Goal: Contribute content: Contribute content

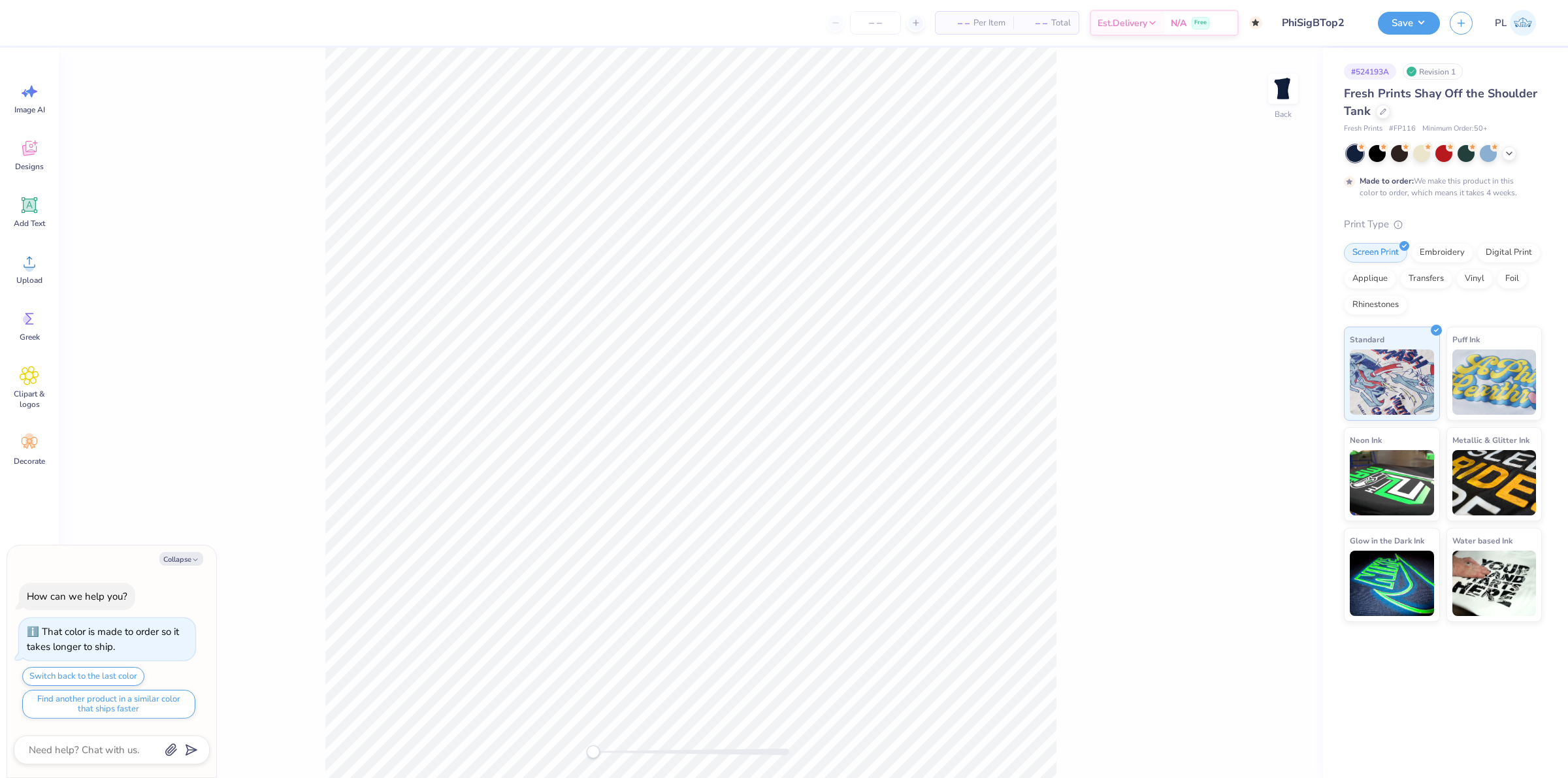
type textarea "x"
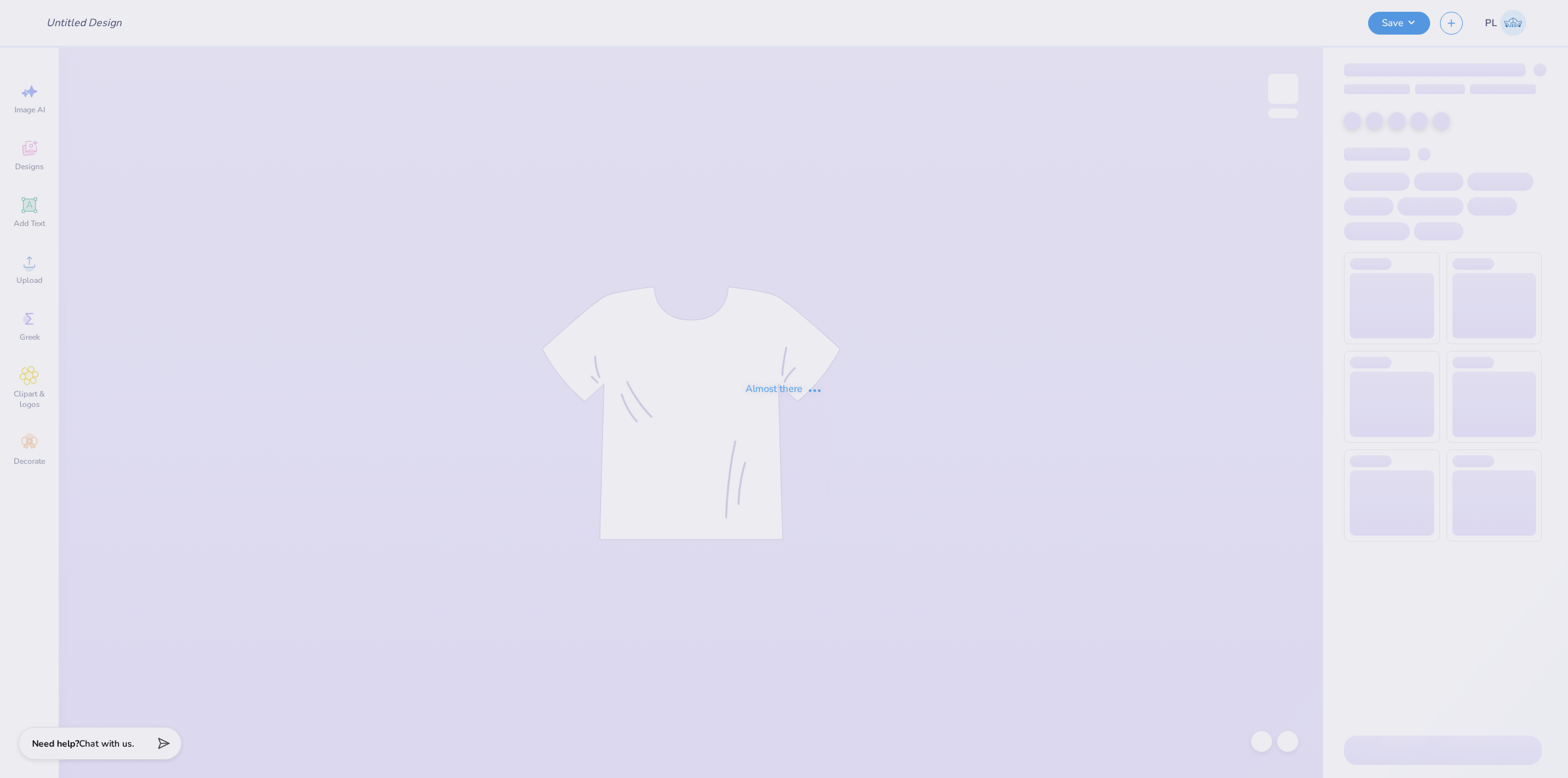
type input "PhiSigBTop2"
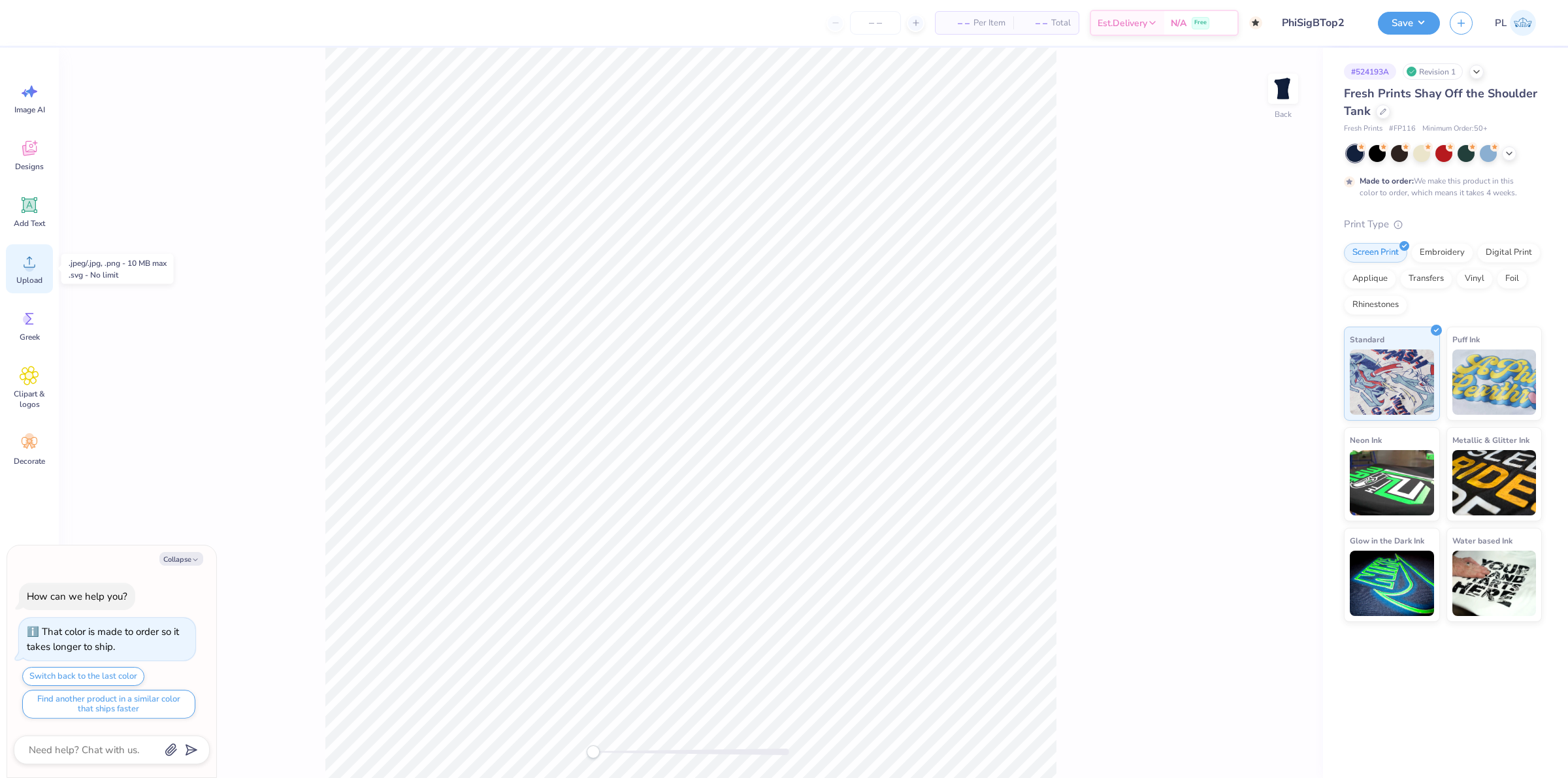
click at [35, 273] on div "Upload" at bounding box center [29, 269] width 47 height 49
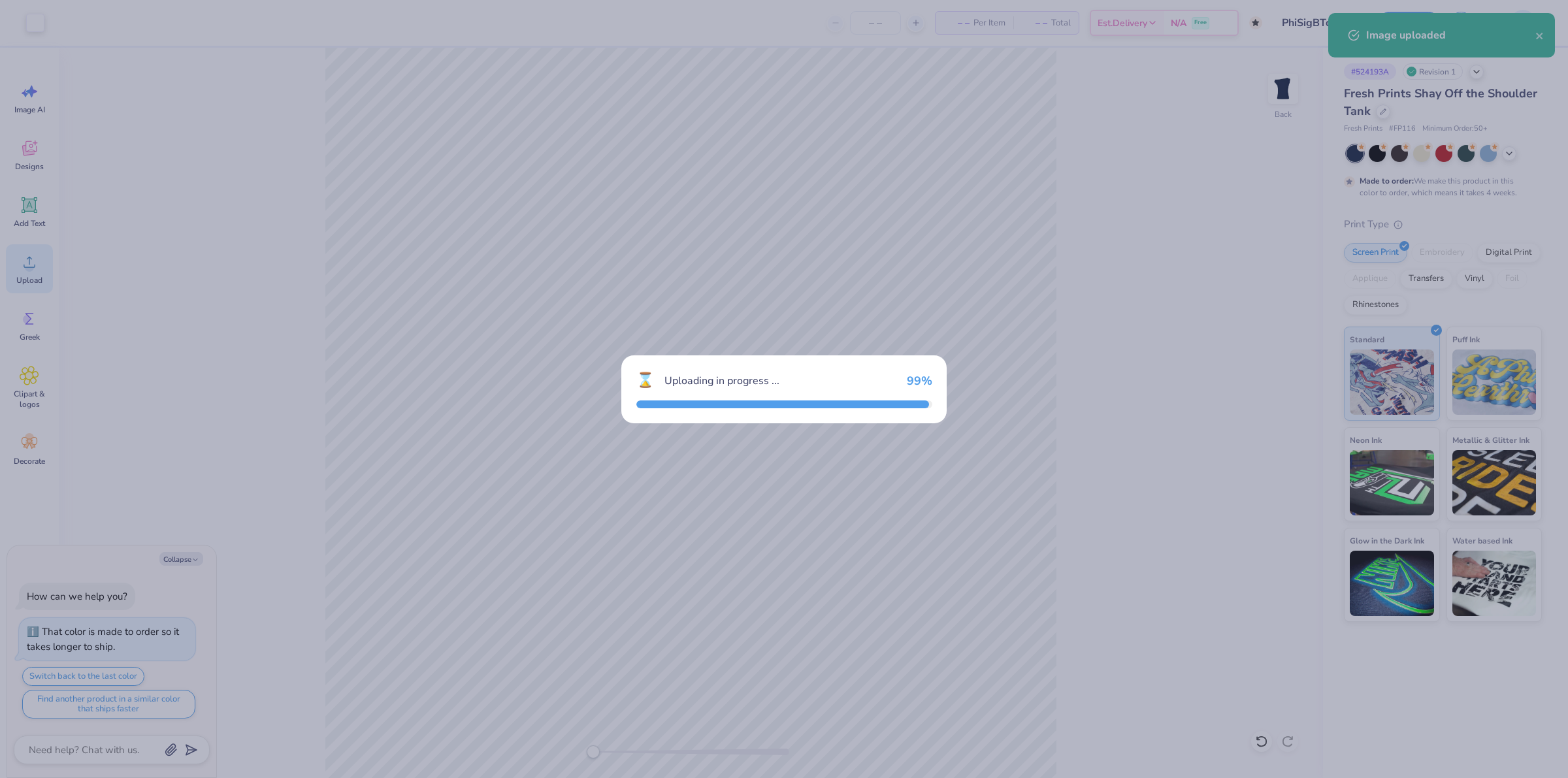
type textarea "x"
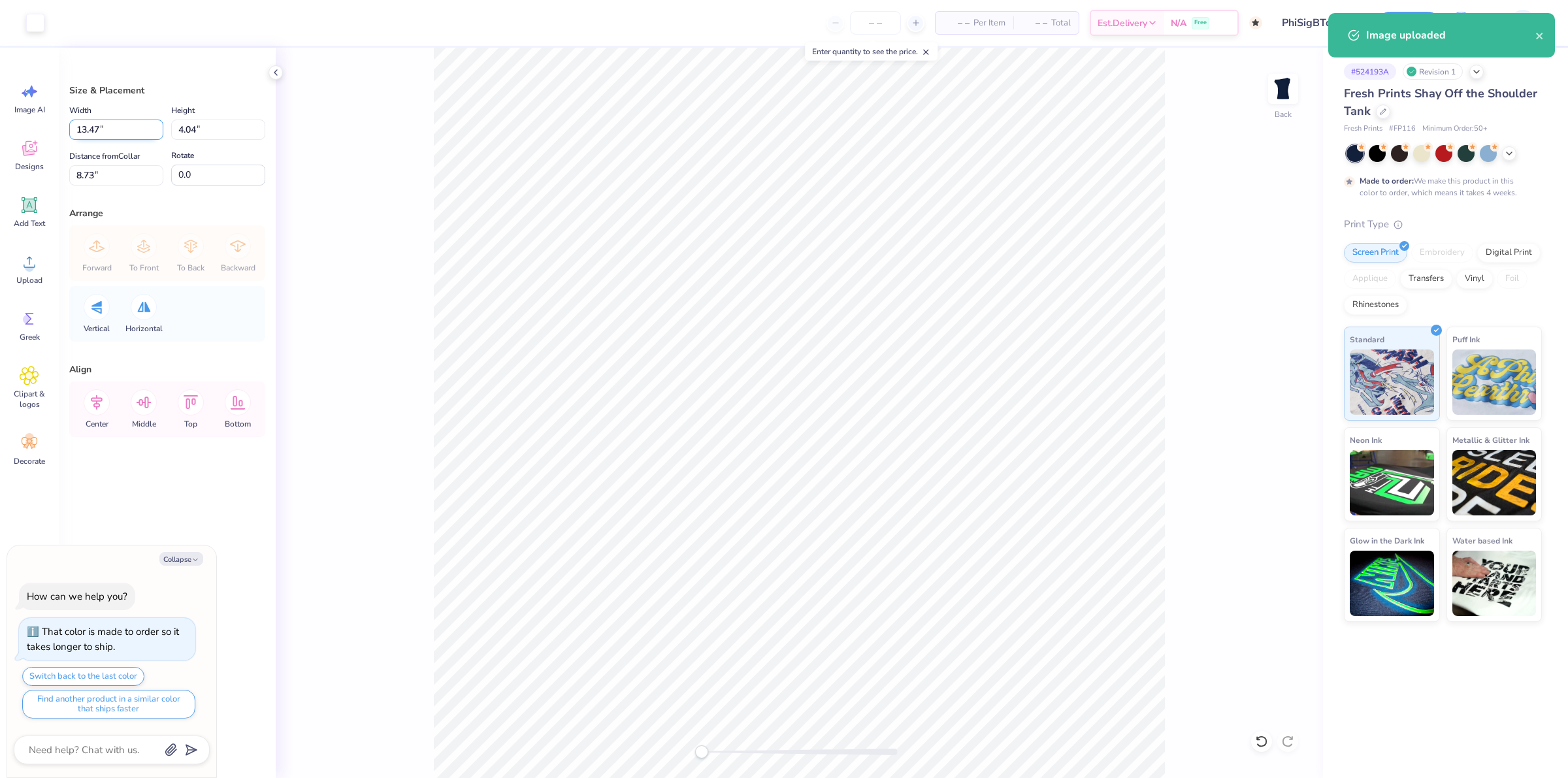
drag, startPoint x: 112, startPoint y: 132, endPoint x: 72, endPoint y: 136, distance: 40.2
click at [72, 136] on input "13.47" at bounding box center [116, 130] width 94 height 20
type input "9"
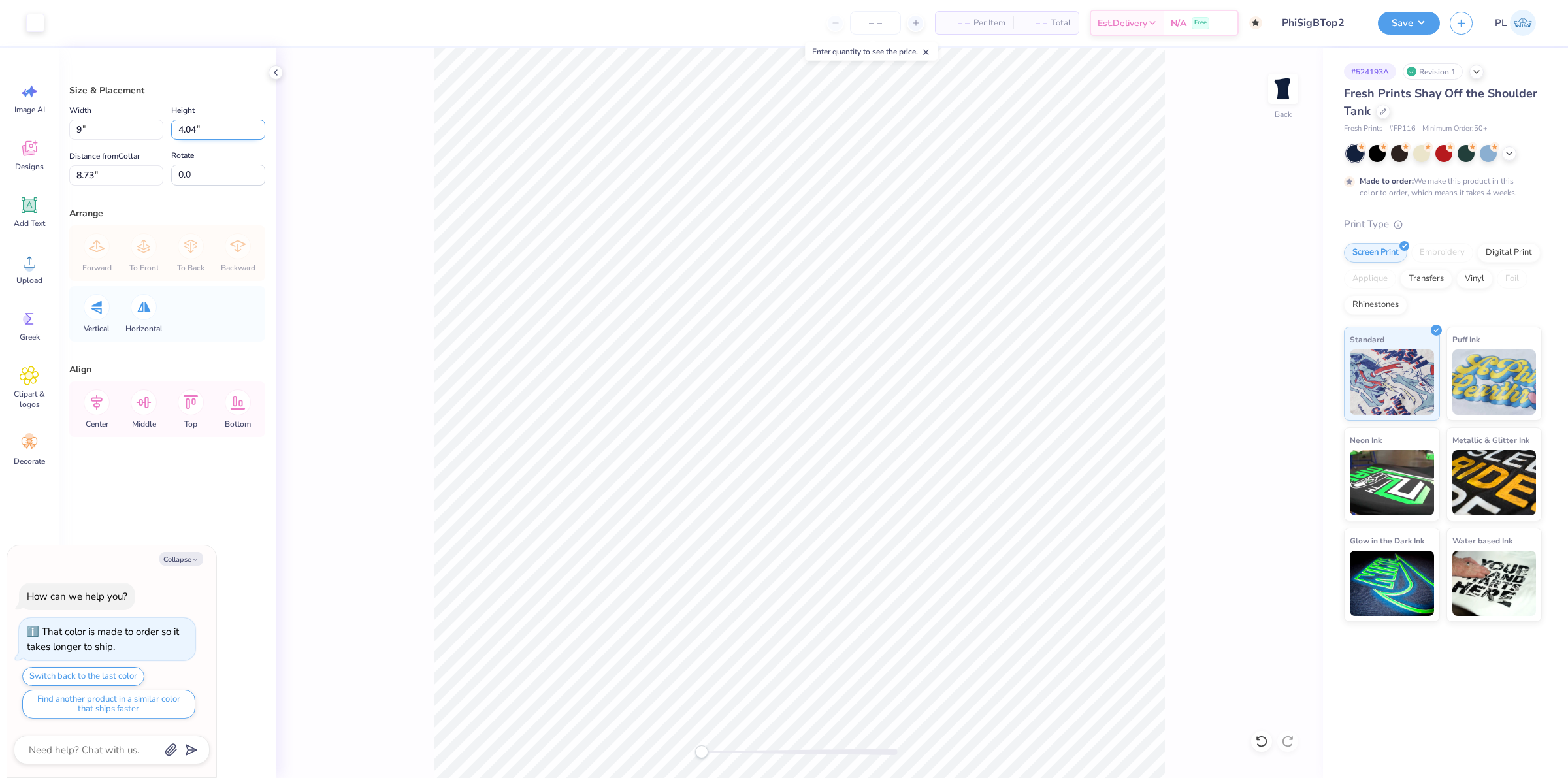
click at [221, 136] on input "4.04" at bounding box center [218, 130] width 94 height 20
type textarea "x"
type input "9.00"
type input "2.70"
drag, startPoint x: 83, startPoint y: 177, endPoint x: 77, endPoint y: 178, distance: 6.1
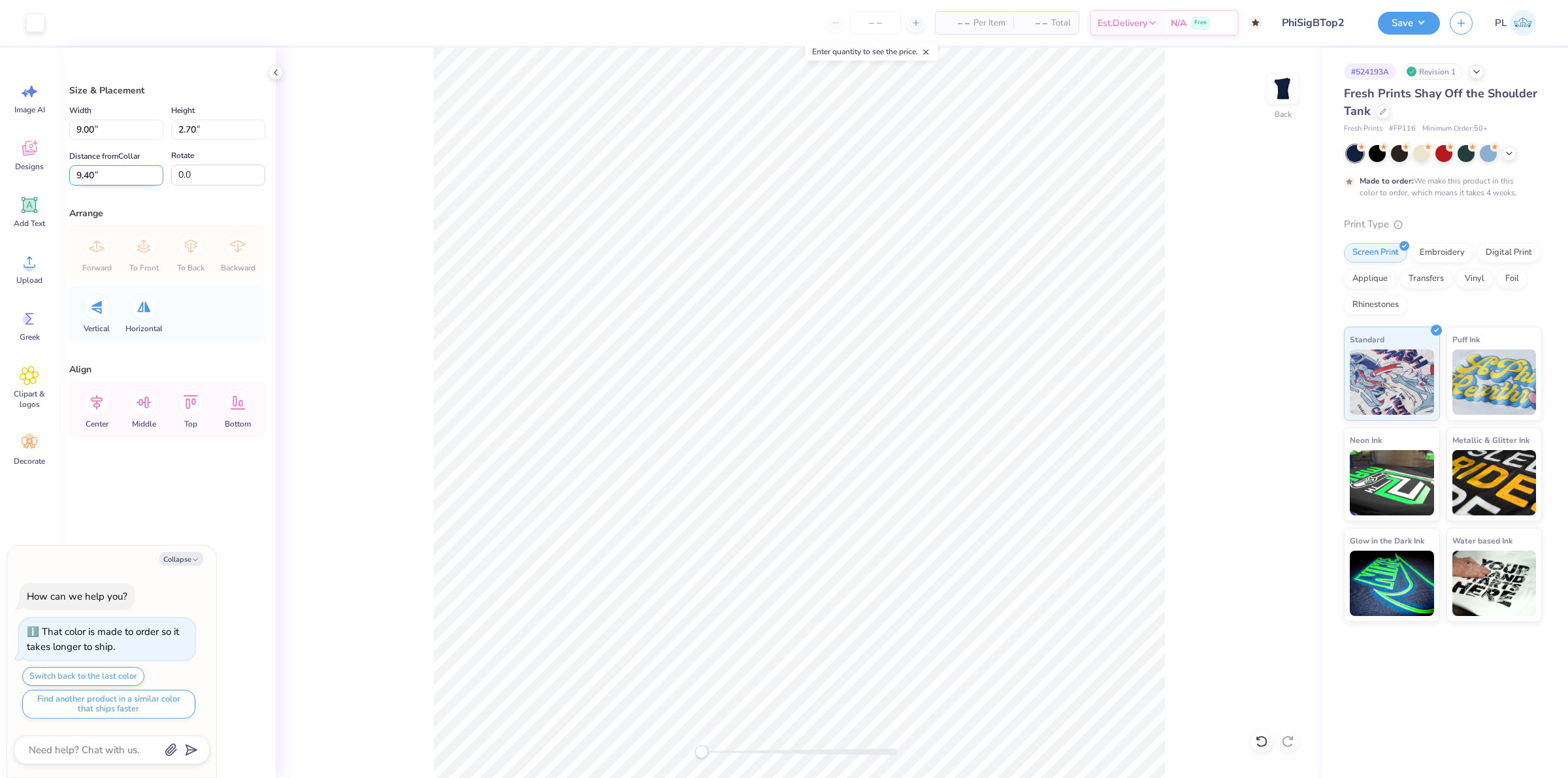
click at [77, 178] on input "9.40" at bounding box center [116, 175] width 94 height 20
type input "3"
click at [209, 128] on input "2.70" at bounding box center [218, 130] width 94 height 20
click at [1406, 19] on button "Save" at bounding box center [1409, 21] width 62 height 23
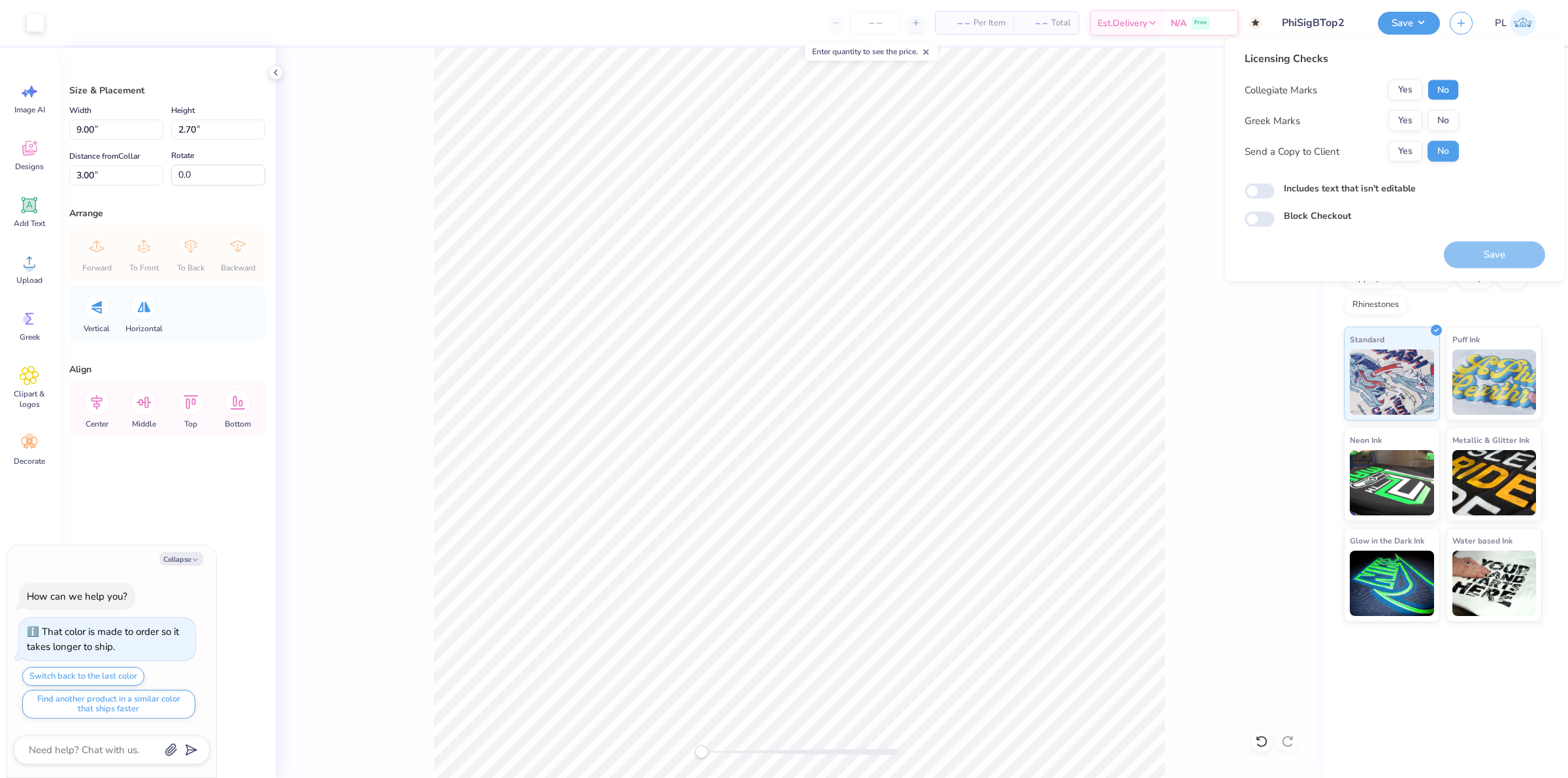
click at [1435, 97] on button "No" at bounding box center [1443, 90] width 31 height 21
click at [1394, 124] on button "Yes" at bounding box center [1405, 120] width 34 height 21
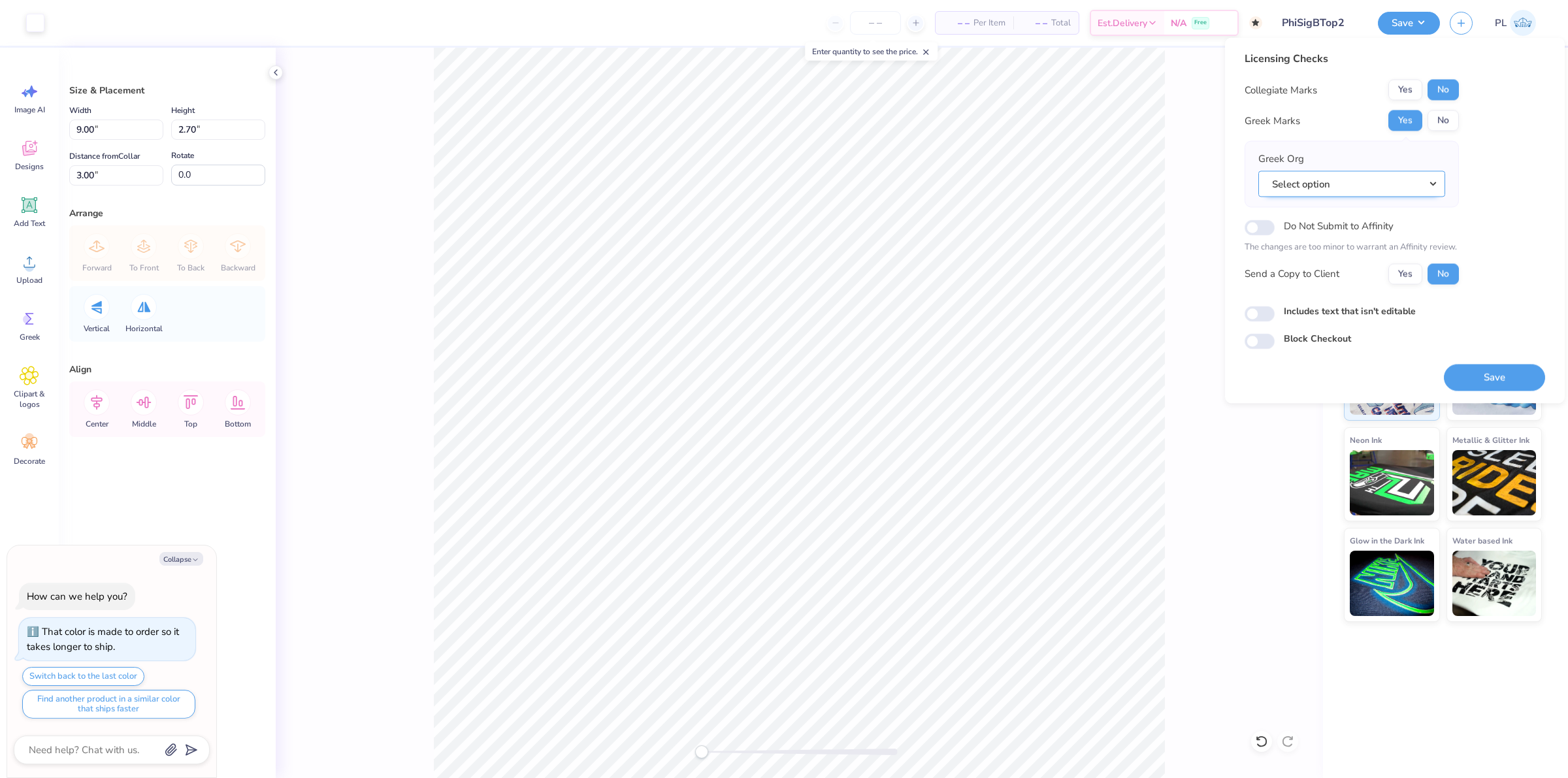
click at [1368, 187] on button "Select option" at bounding box center [1352, 184] width 187 height 27
click at [1386, 305] on link "Phi Sigma Sigma" at bounding box center [1351, 308] width 176 height 22
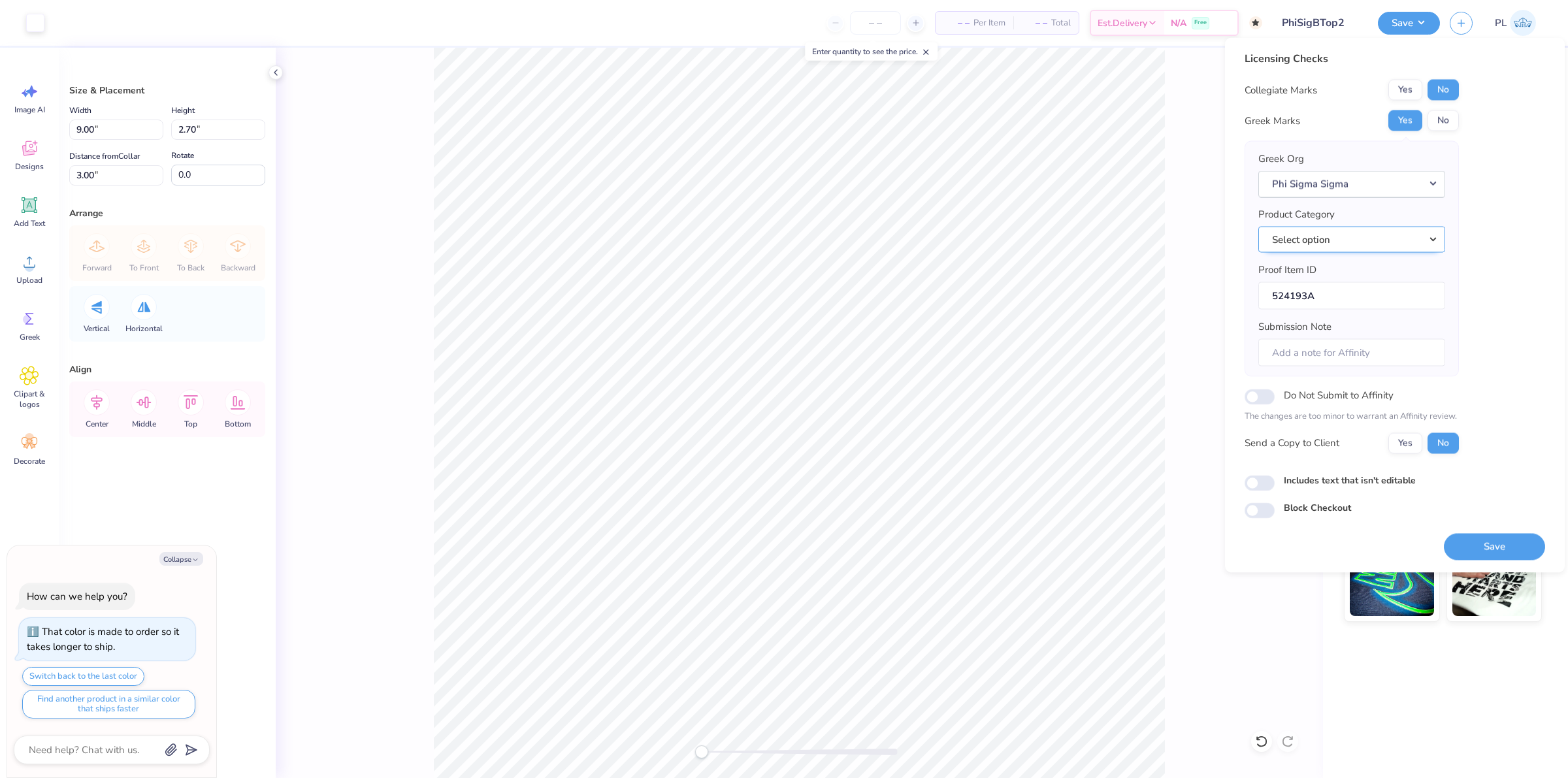
click at [1364, 246] on button "Select option" at bounding box center [1352, 239] width 187 height 27
click at [1331, 415] on link "Tank tops" at bounding box center [1351, 426] width 176 height 22
type textarea "x"
click at [1390, 482] on label "Includes text that isn't editable" at bounding box center [1350, 480] width 132 height 13
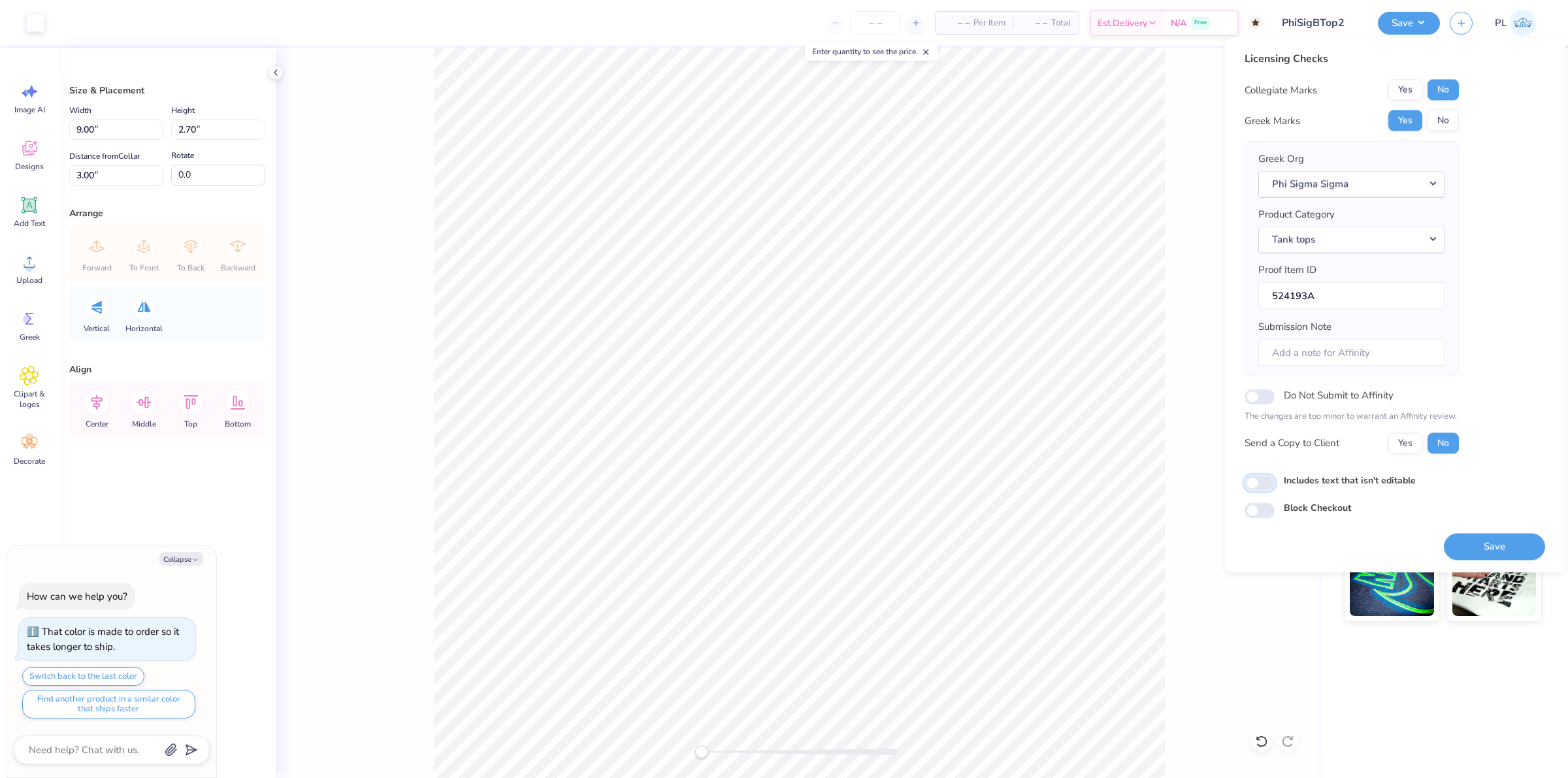
click at [1275, 482] on input "Includes text that isn't editable" at bounding box center [1260, 482] width 30 height 16
checkbox input "true"
click at [1476, 558] on button "Save" at bounding box center [1495, 546] width 101 height 27
type textarea "x"
